Goal: Information Seeking & Learning: Learn about a topic

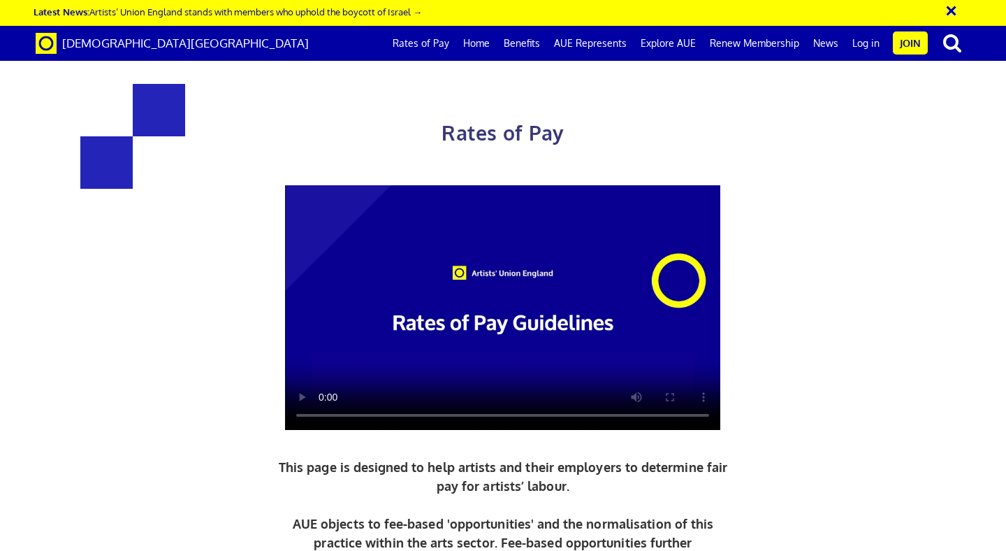
scroll to position [2252, 0]
drag, startPoint x: 414, startPoint y: 308, endPoint x: 414, endPoint y: 344, distance: 36.3
drag, startPoint x: 414, startPoint y: 344, endPoint x: 421, endPoint y: 299, distance: 45.8
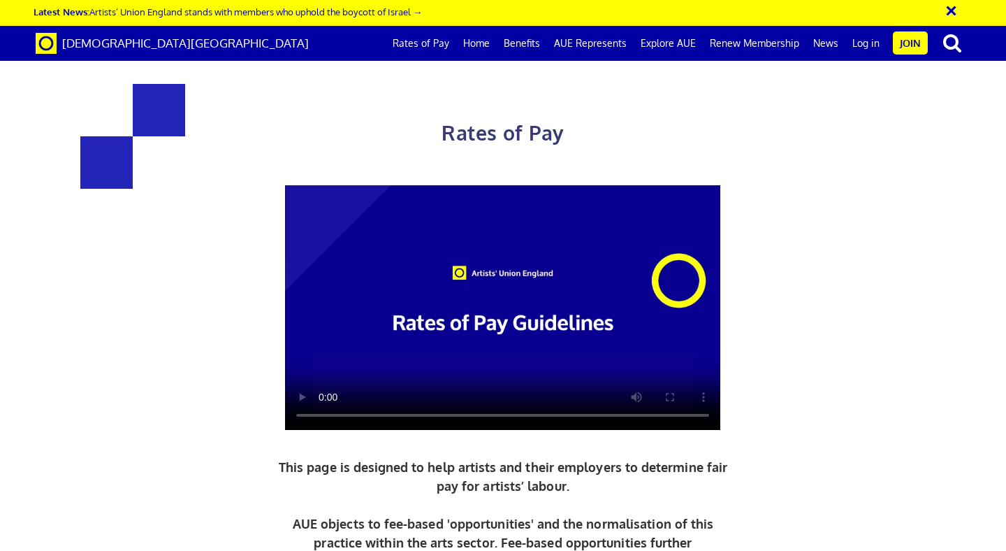
drag, startPoint x: 428, startPoint y: 309, endPoint x: 425, endPoint y: 333, distance: 23.8
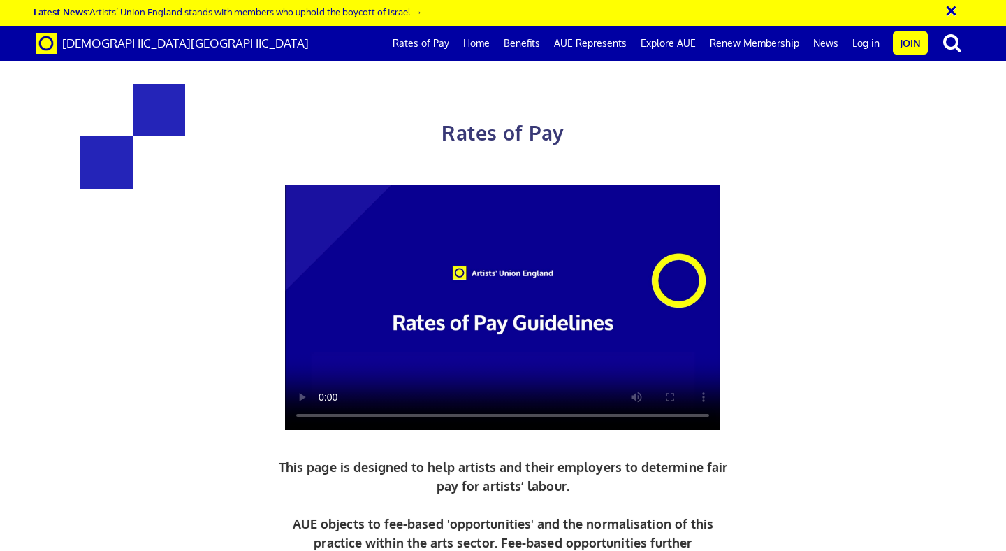
drag, startPoint x: 453, startPoint y: 148, endPoint x: 452, endPoint y: 180, distance: 31.5
